Goal: Find specific page/section: Find specific page/section

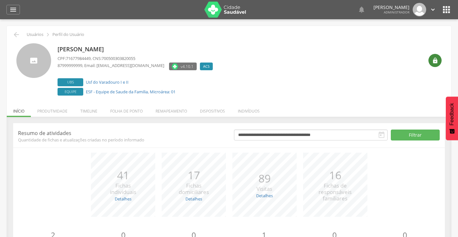
click at [434, 62] on icon "" at bounding box center [435, 61] width 6 height 6
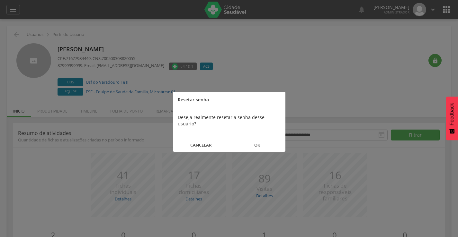
click at [258, 140] on button "OK" at bounding box center [257, 145] width 56 height 14
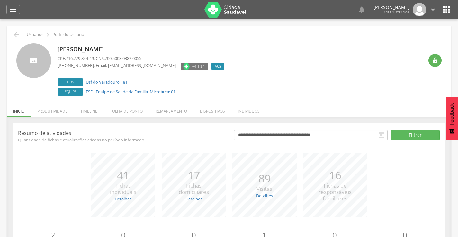
click at [446, 8] on icon "" at bounding box center [446, 9] width 10 height 10
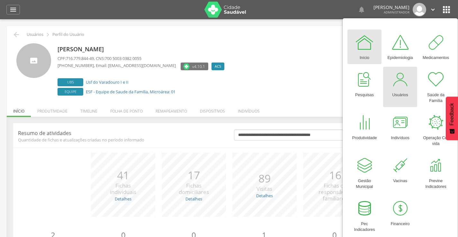
click at [397, 92] on div "Usuários" at bounding box center [400, 93] width 16 height 9
click at [398, 88] on div at bounding box center [399, 79] width 19 height 19
click at [408, 94] on div "Usuários" at bounding box center [400, 93] width 16 height 9
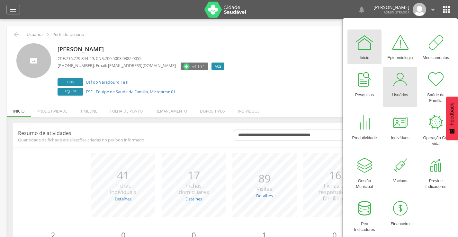
click at [408, 94] on div "Usuários" at bounding box center [400, 93] width 16 height 9
